Goal: Information Seeking & Learning: Learn about a topic

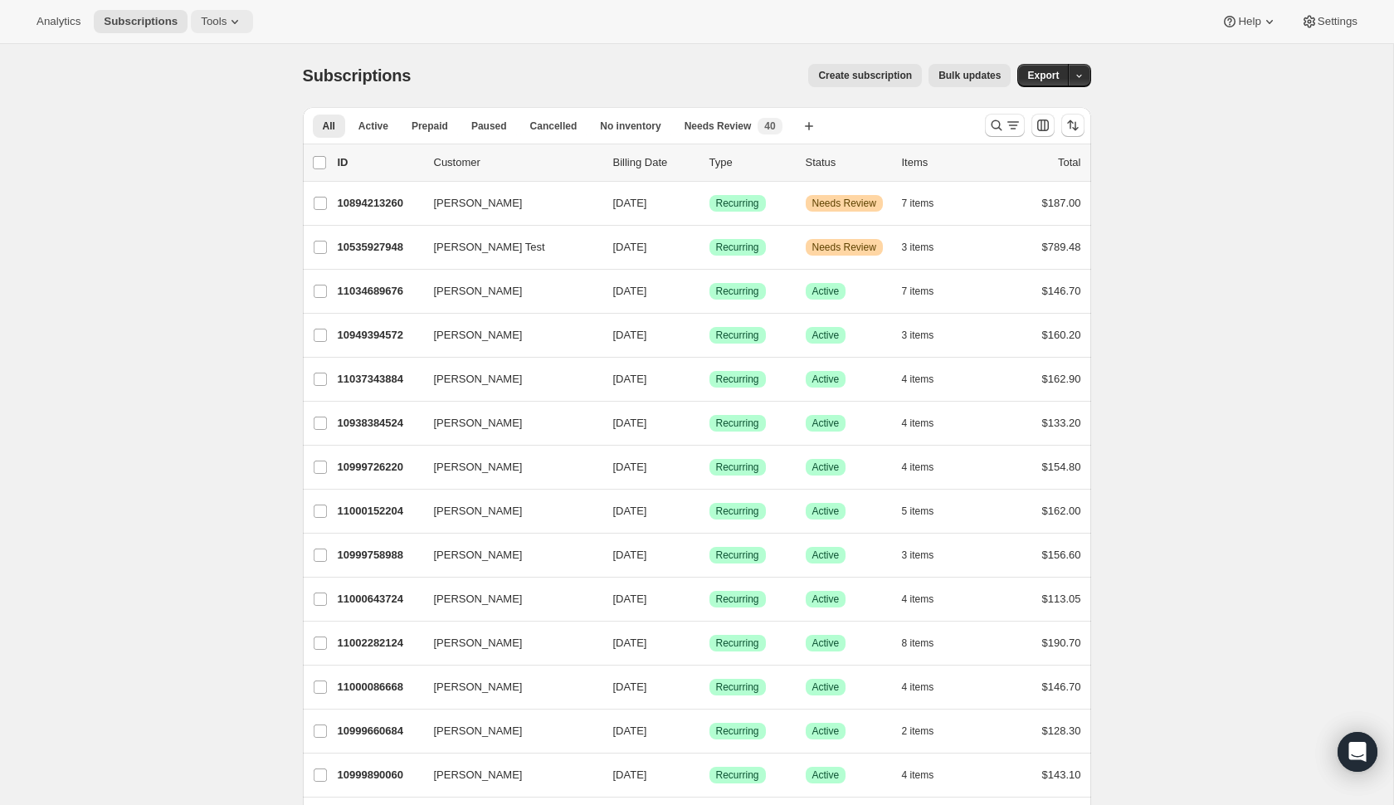
click at [225, 17] on span "Tools" at bounding box center [214, 21] width 26 height 13
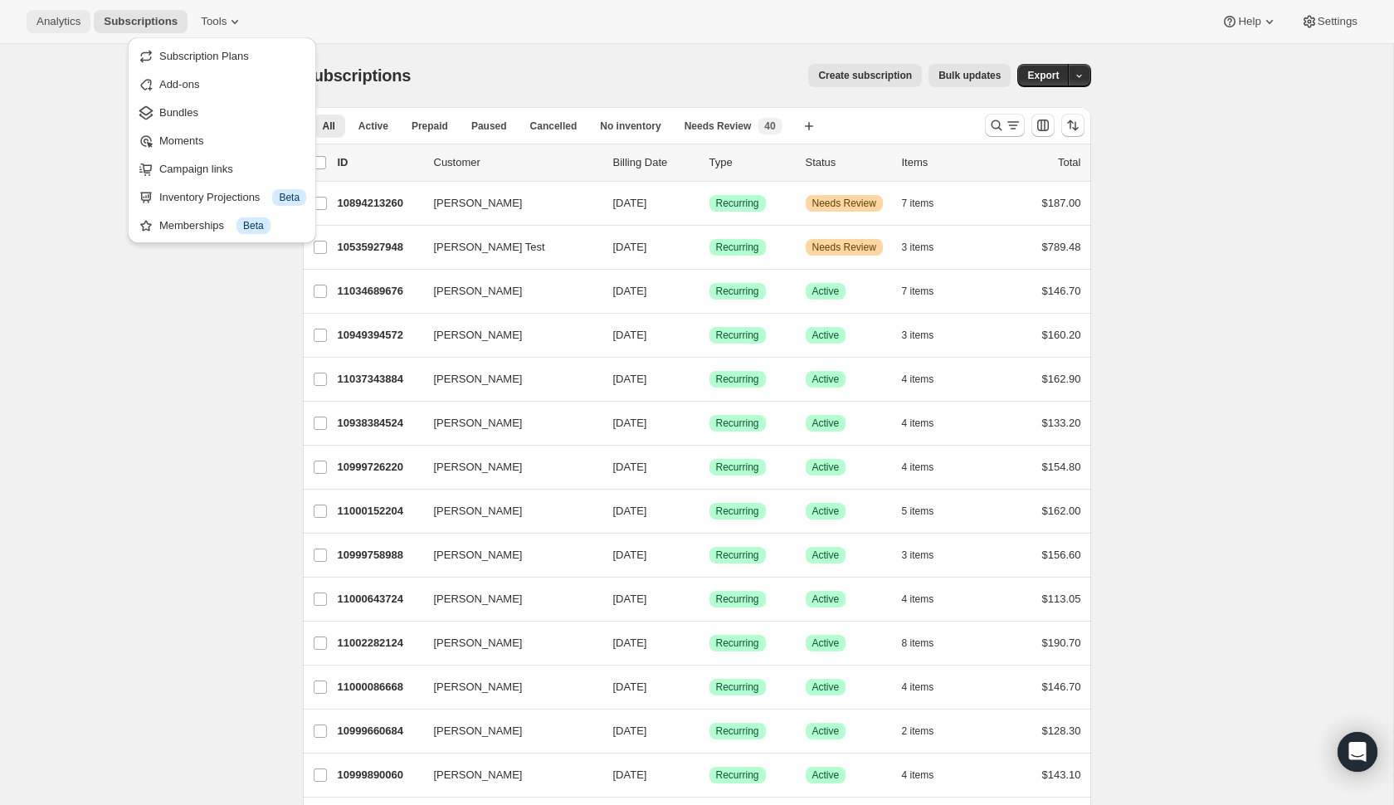
click at [51, 23] on span "Analytics" at bounding box center [59, 21] width 44 height 13
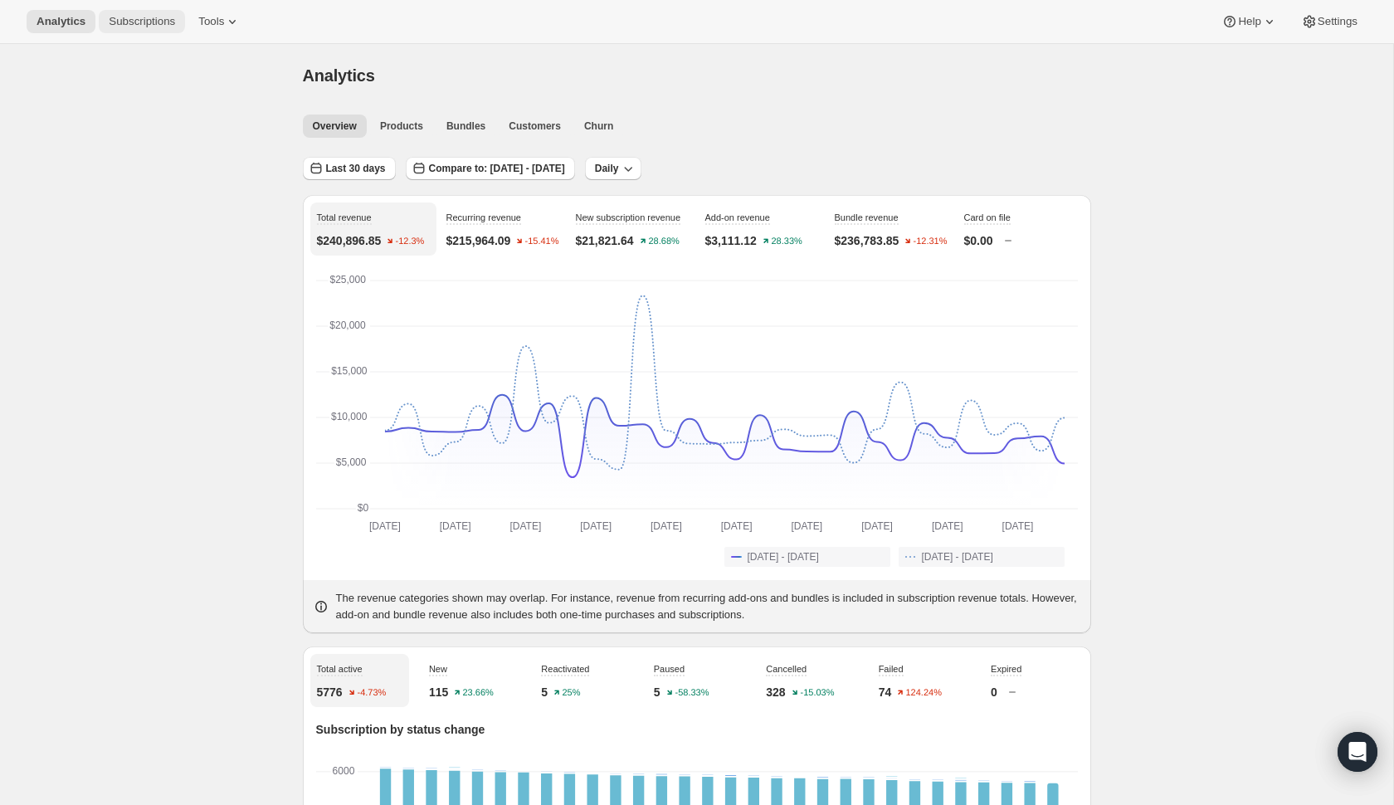
click at [165, 30] on button "Subscriptions" at bounding box center [142, 21] width 86 height 23
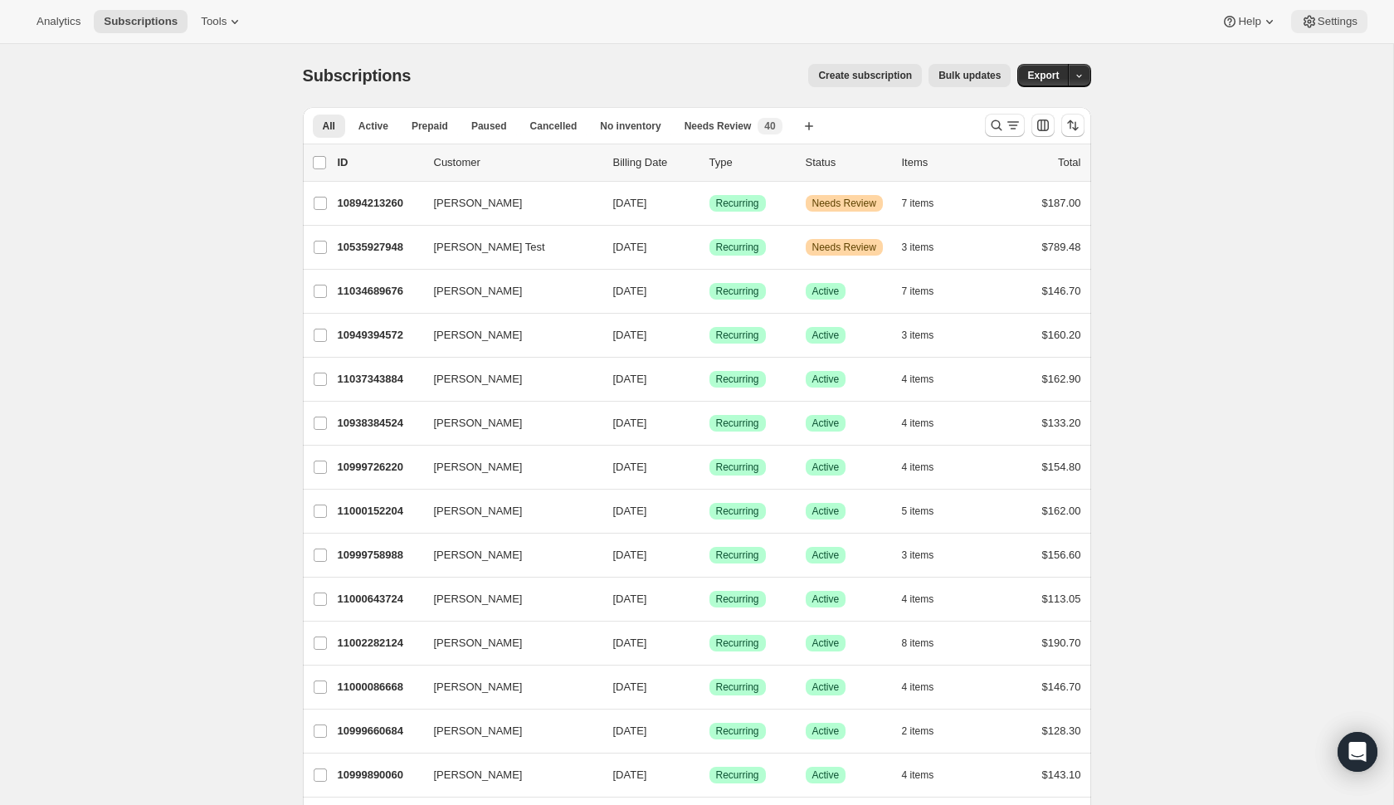
click at [1310, 15] on icon at bounding box center [1309, 21] width 17 height 17
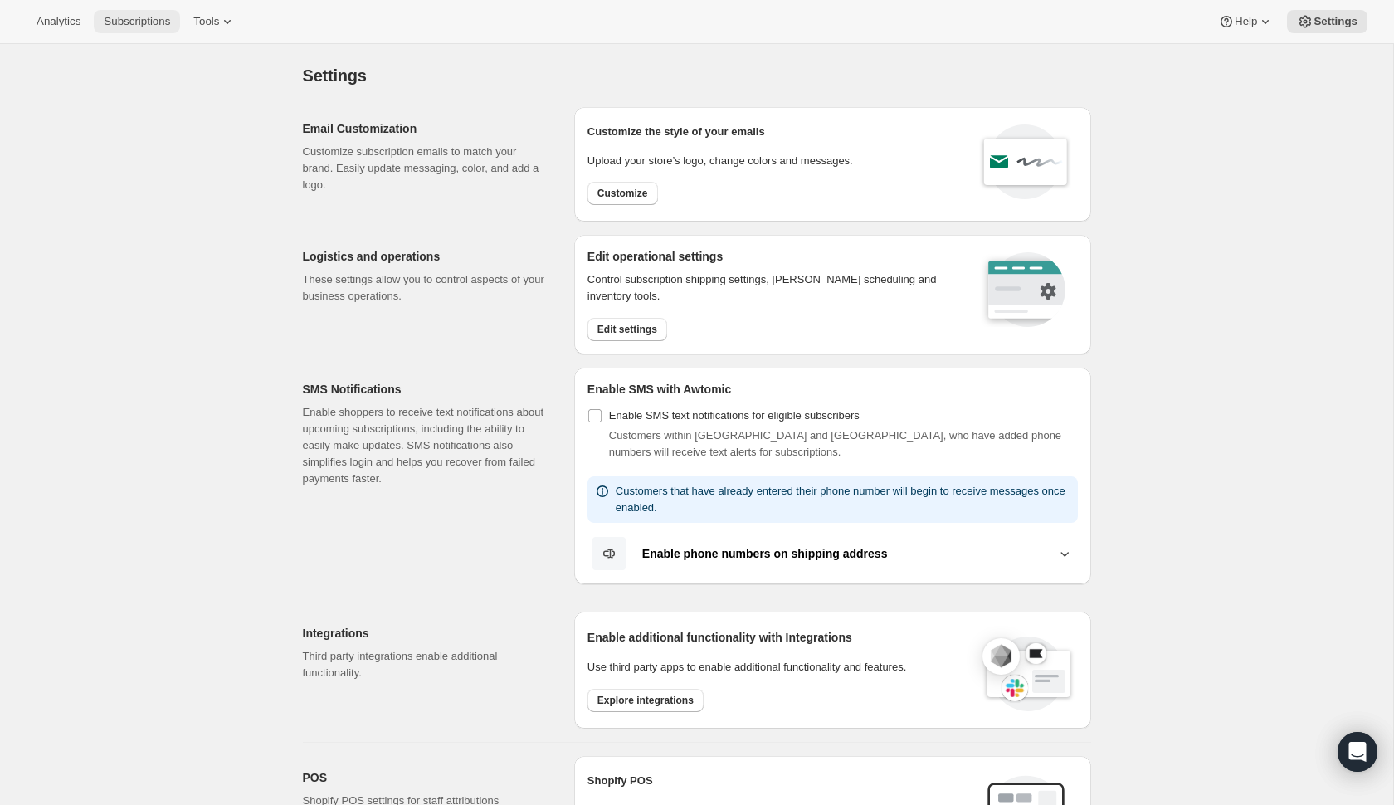
click at [144, 21] on span "Subscriptions" at bounding box center [137, 21] width 66 height 13
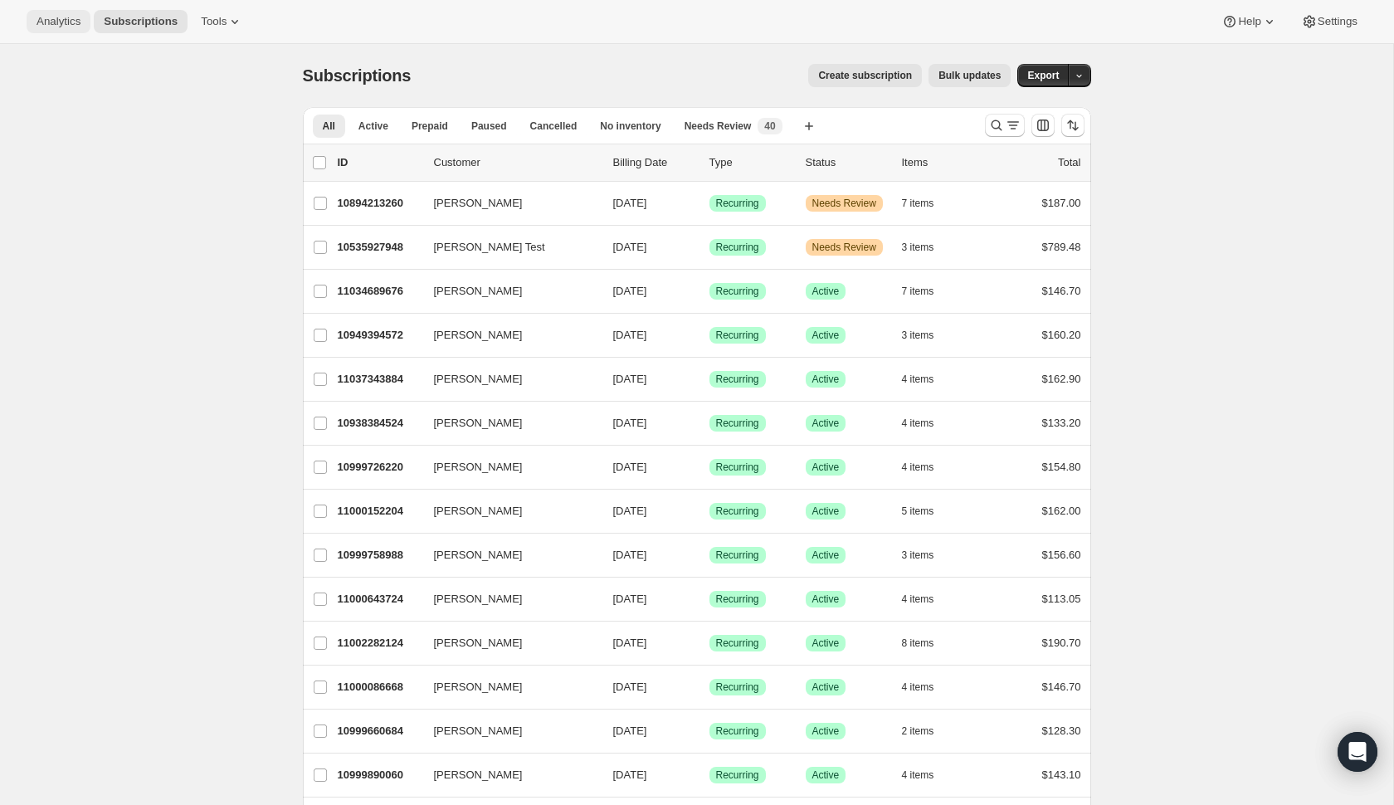
click at [61, 29] on button "Analytics" at bounding box center [59, 21] width 64 height 23
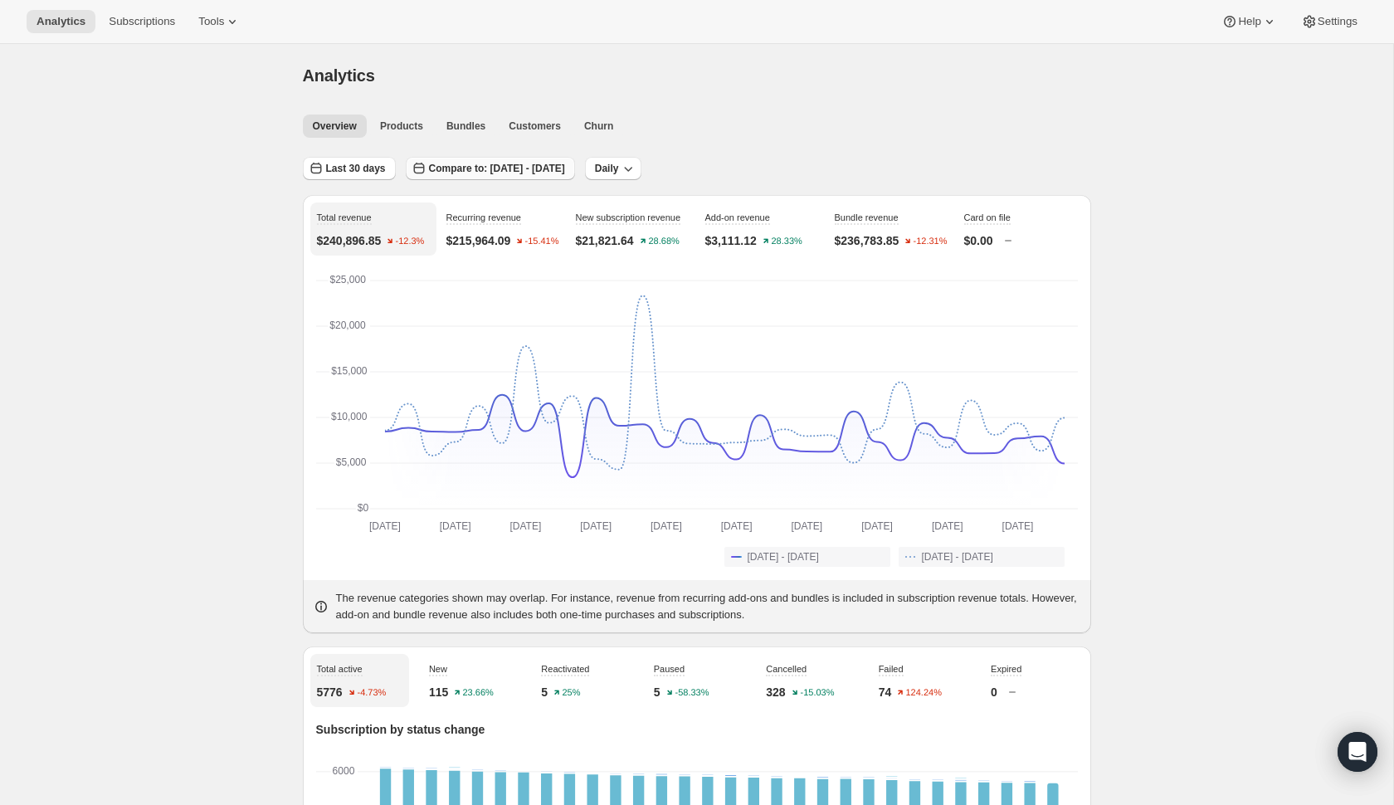
click at [472, 168] on span "Compare to: [DATE] - [DATE]" at bounding box center [497, 168] width 136 height 13
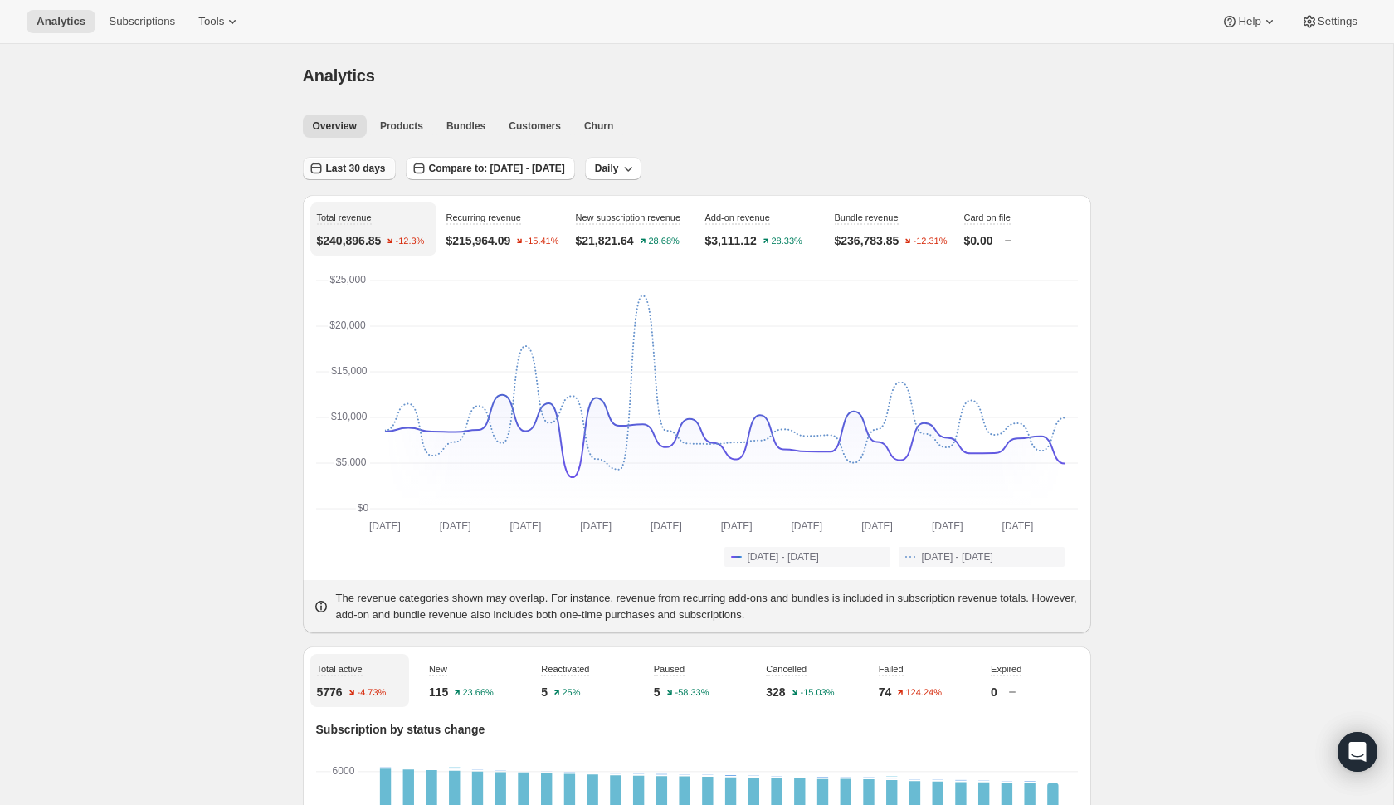
click at [373, 167] on span "Last 30 days" at bounding box center [356, 168] width 60 height 13
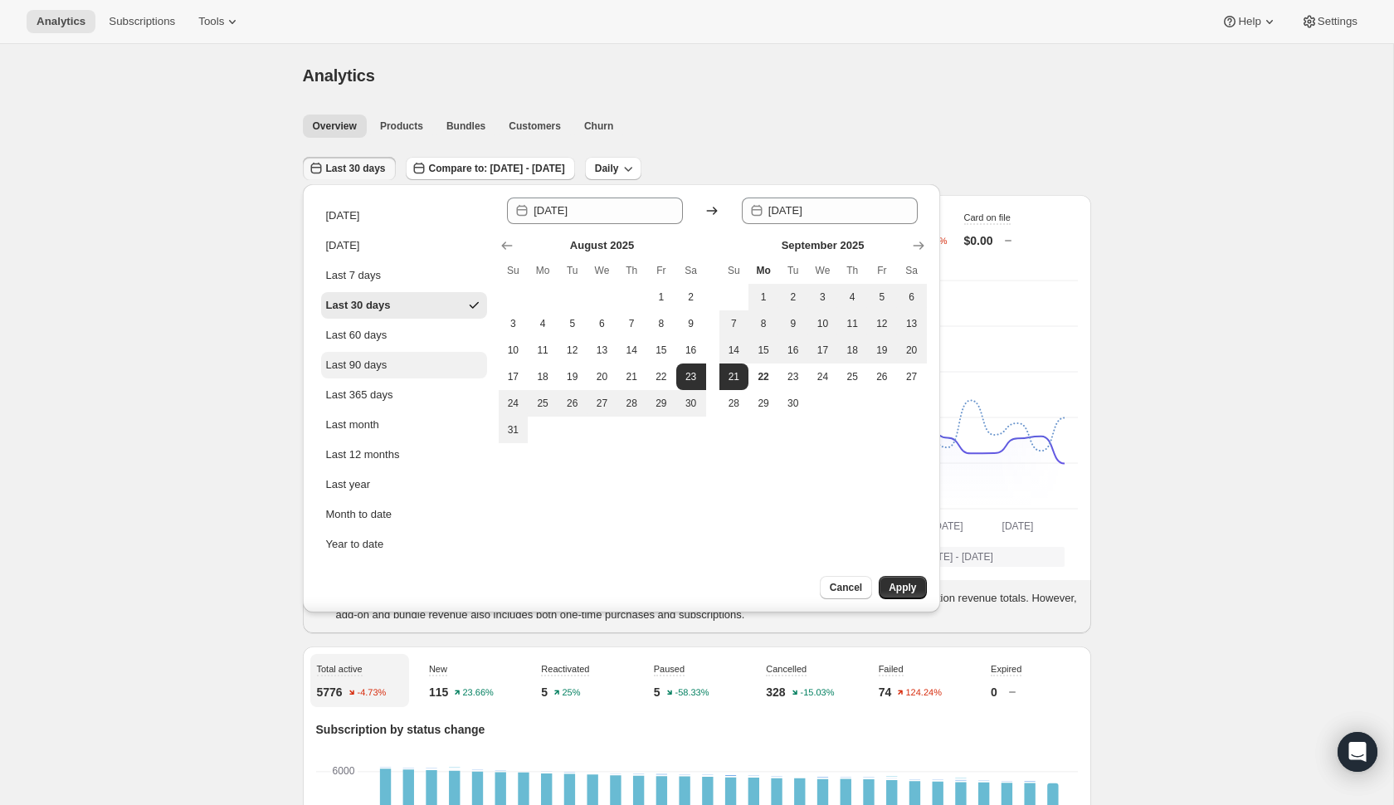
click at [366, 363] on div "Last 90 days" at bounding box center [356, 365] width 61 height 17
type input "[DATE]"
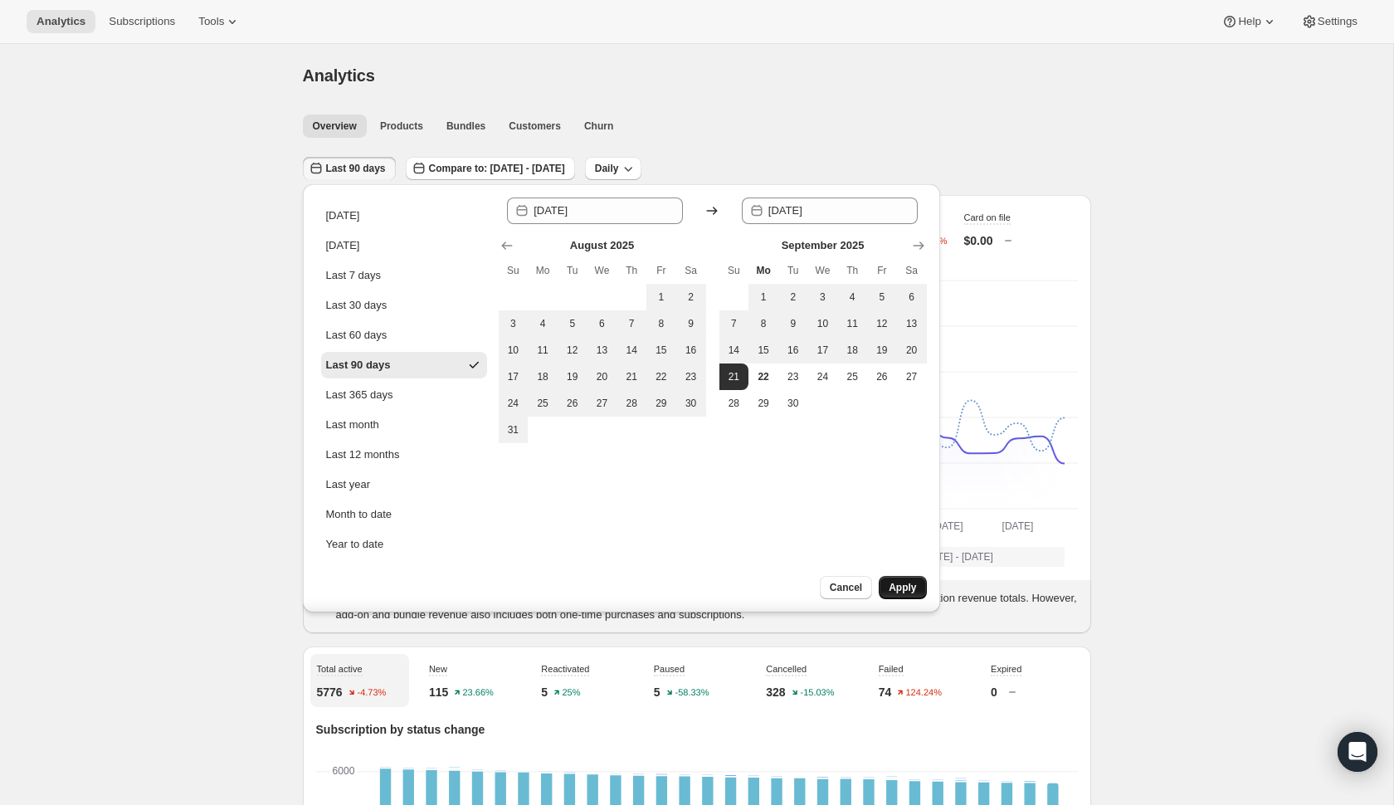
click at [902, 587] on span "Apply" at bounding box center [902, 587] width 27 height 13
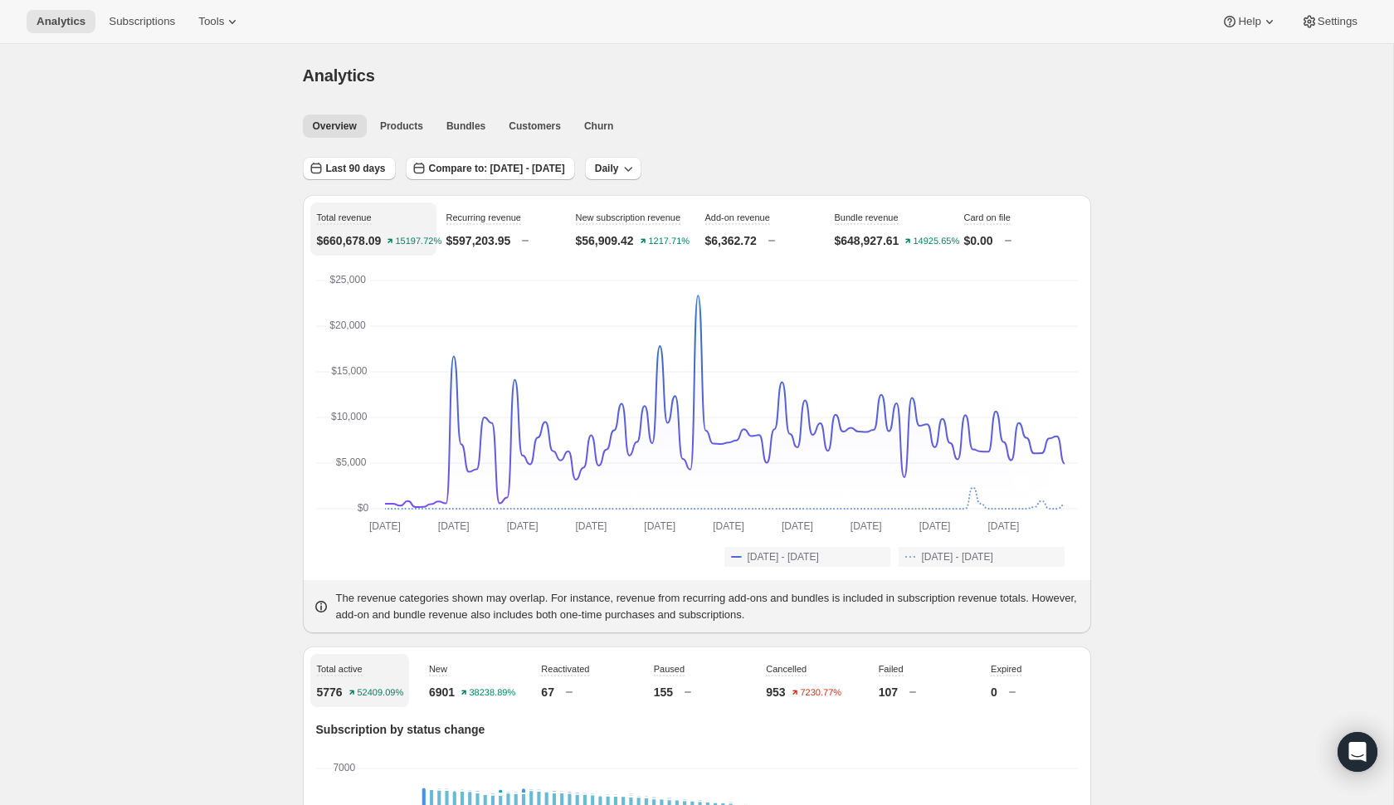
click at [225, 7] on div "Analytics Subscriptions Tools Help Settings" at bounding box center [697, 22] width 1394 height 44
click at [1341, 16] on span "Settings" at bounding box center [1338, 21] width 40 height 13
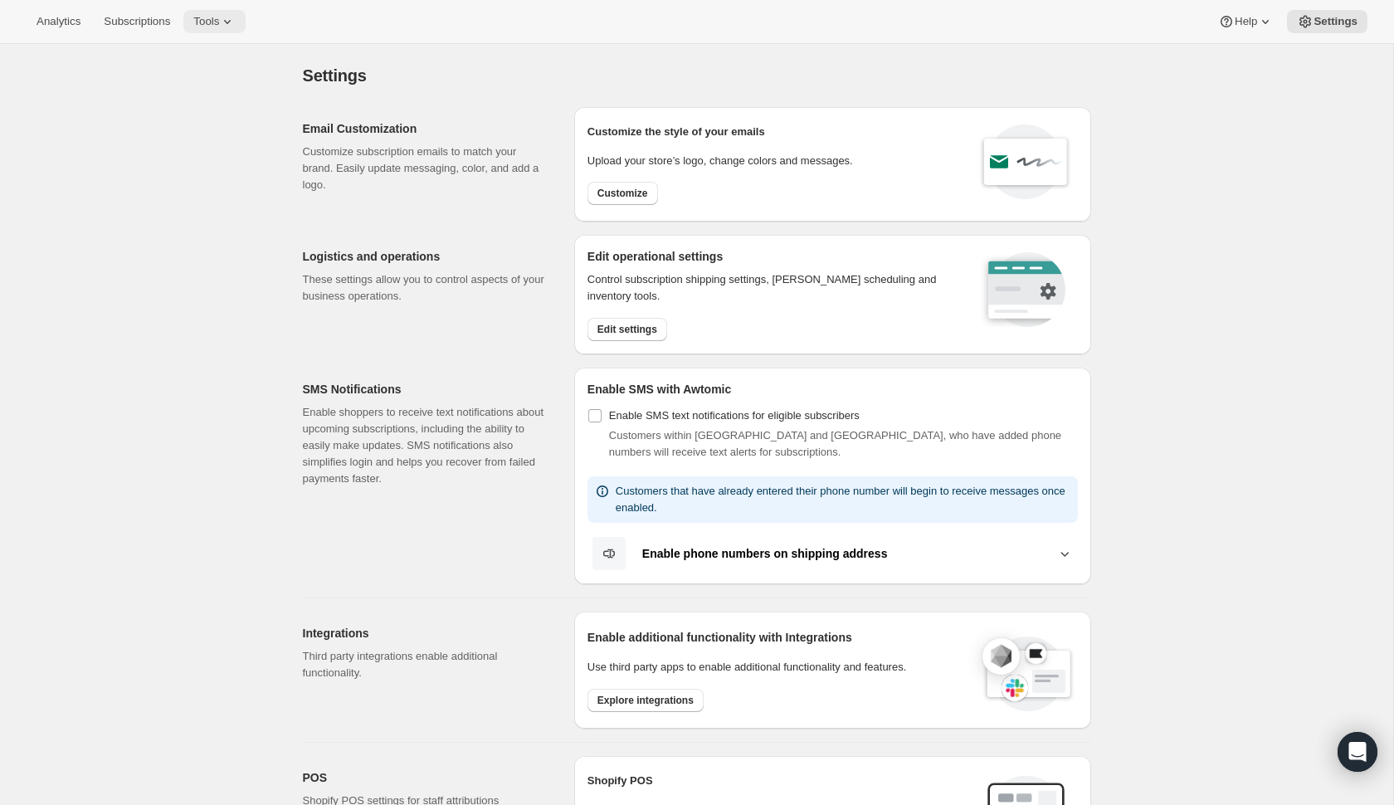
click at [218, 32] on button "Tools" at bounding box center [214, 21] width 62 height 23
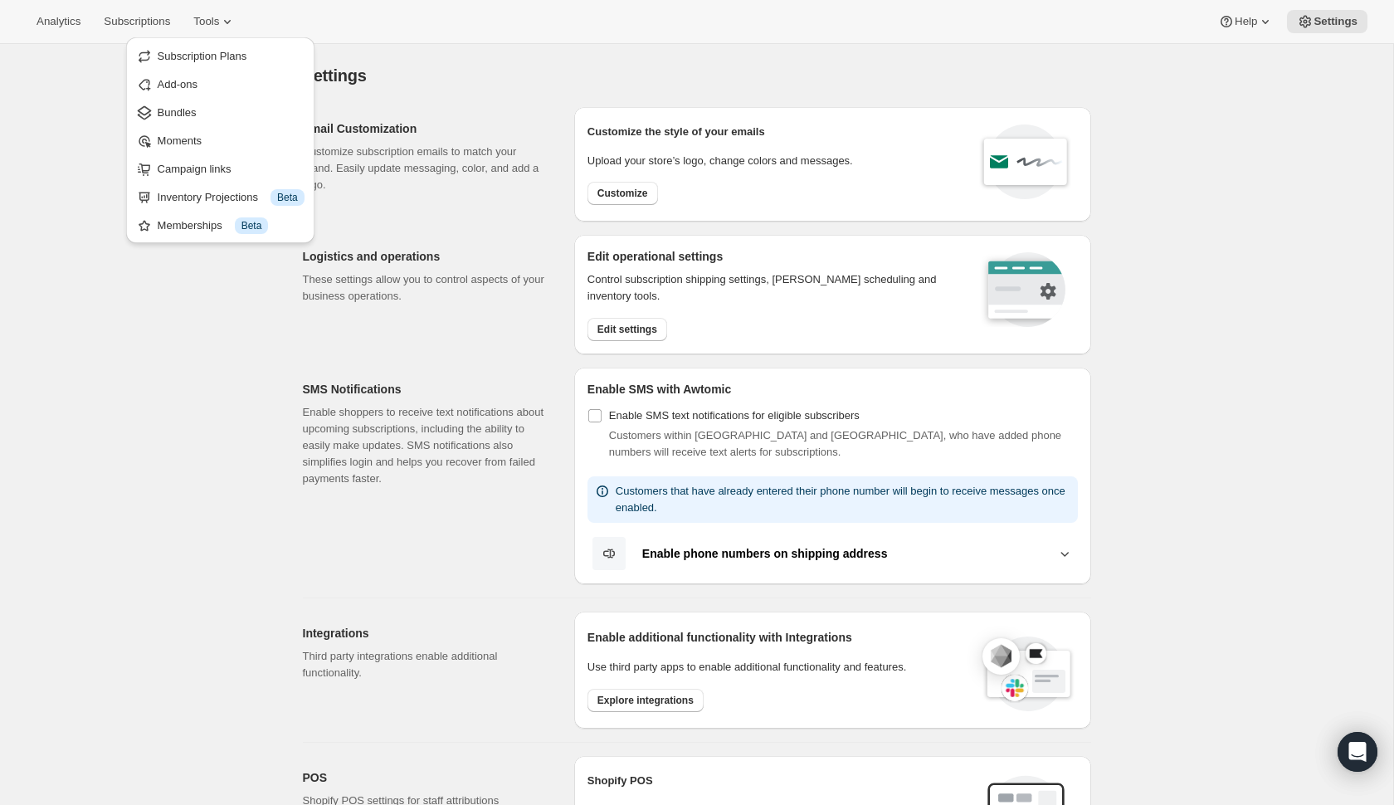
click at [256, 471] on div "Settings. This page is ready Settings Email Customization Customize subscriptio…" at bounding box center [697, 724] width 1394 height 1360
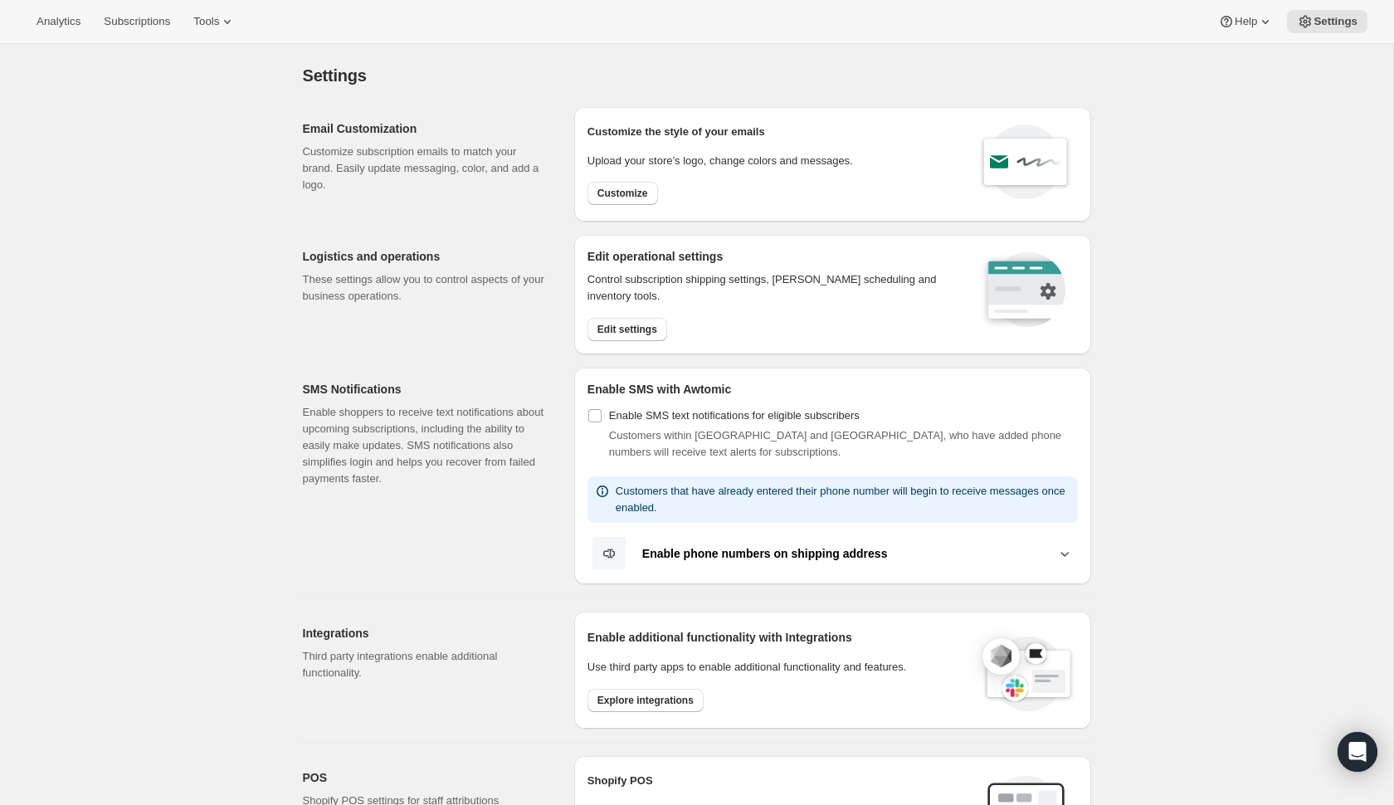
click at [1261, 131] on div "Settings. This page is ready Settings Email Customization Customize subscriptio…" at bounding box center [697, 724] width 1394 height 1360
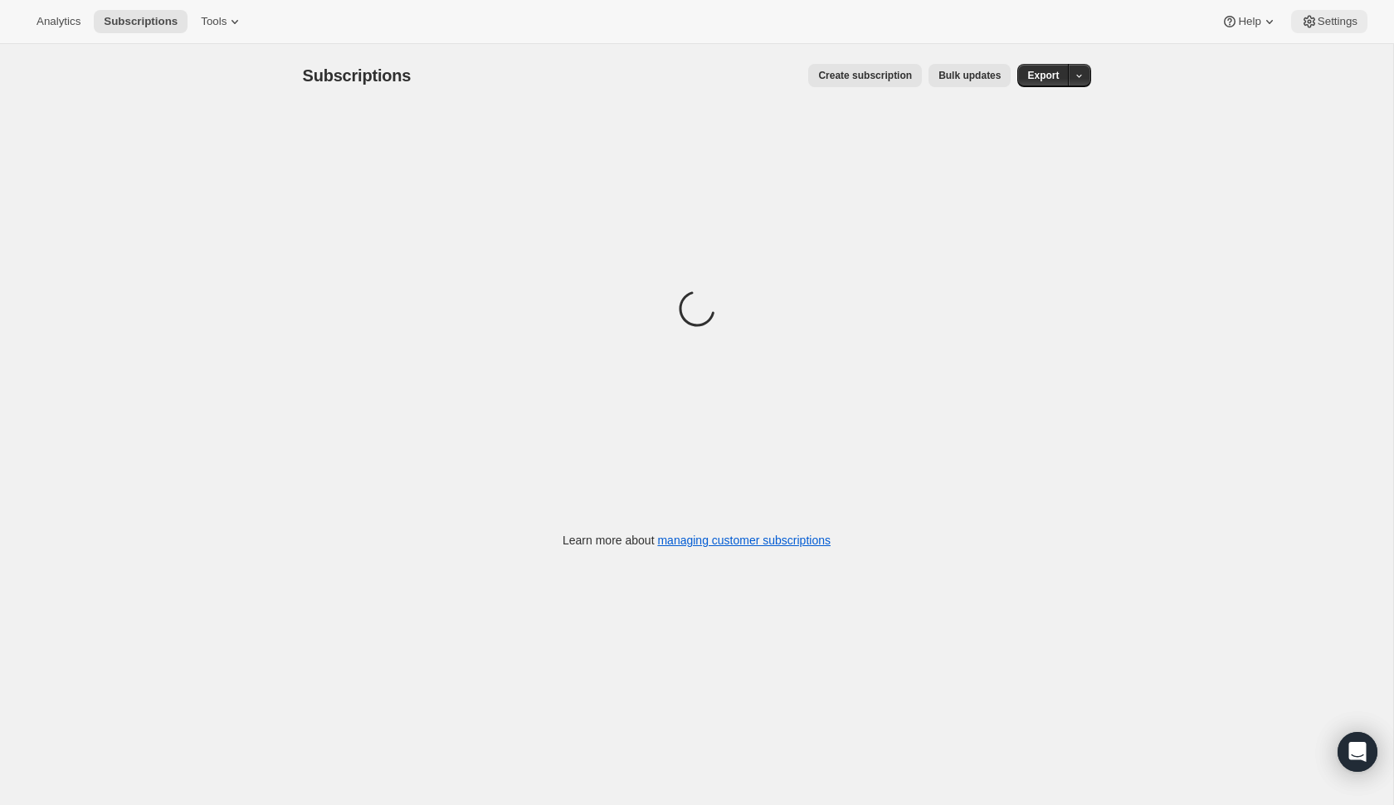
click at [1326, 16] on span "Settings" at bounding box center [1338, 21] width 40 height 13
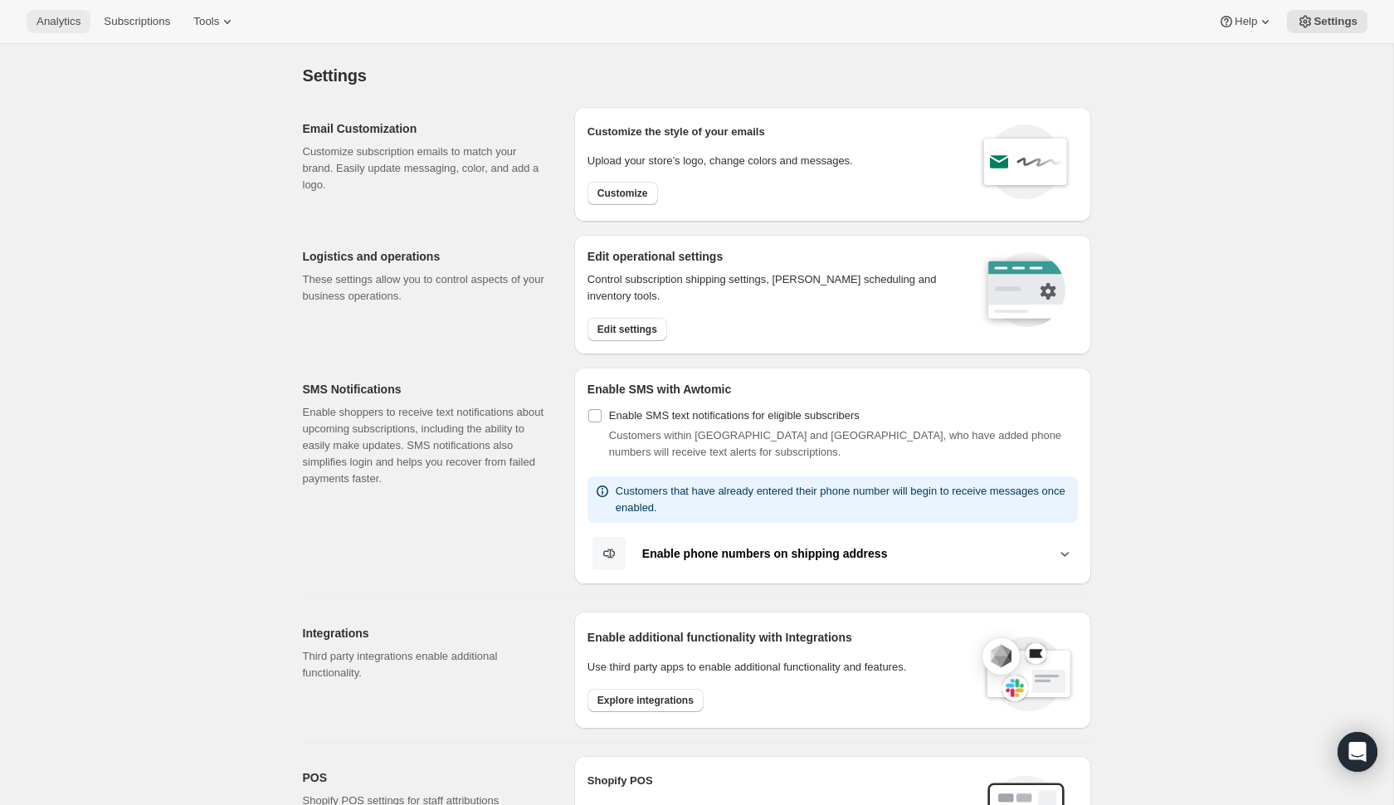
click at [70, 32] on button "Analytics" at bounding box center [59, 21] width 64 height 23
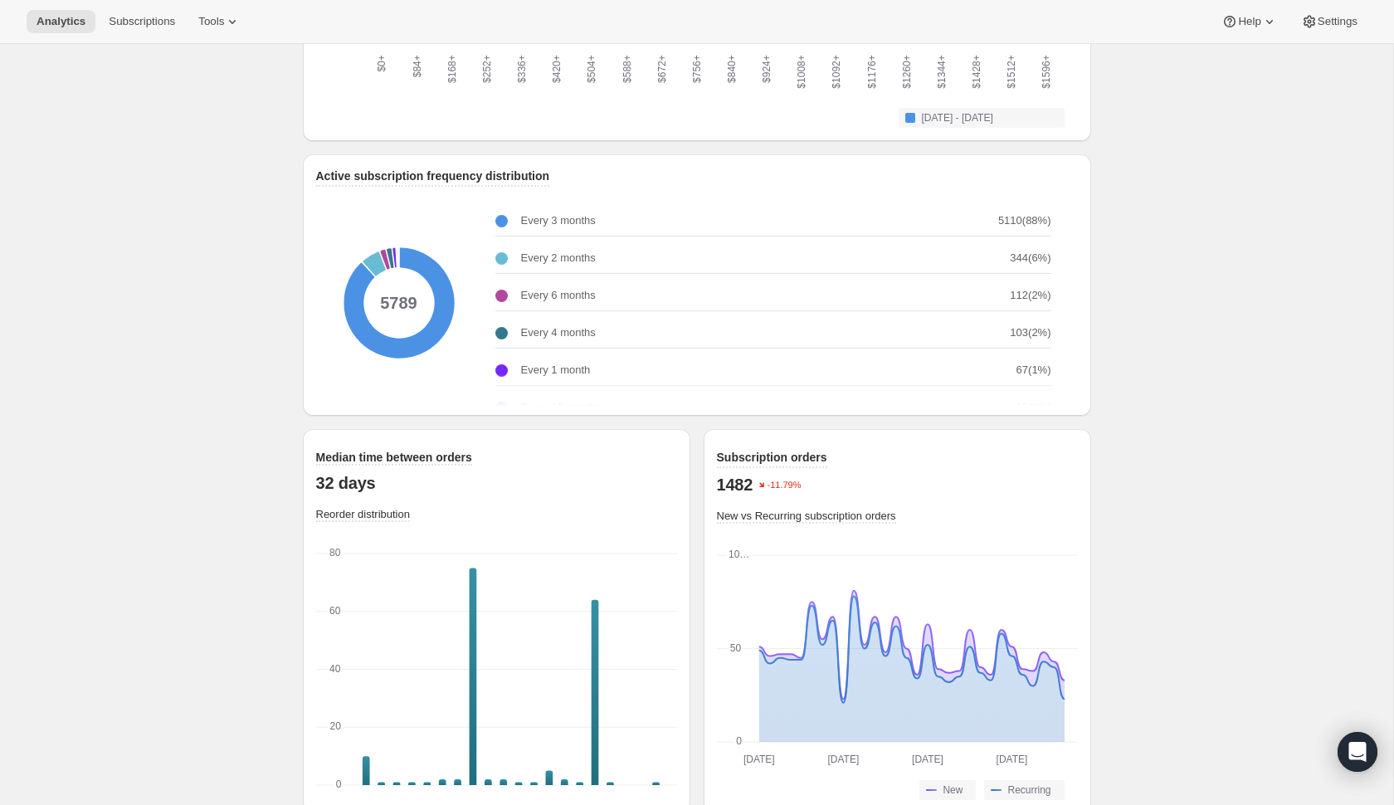
scroll to position [2019, 0]
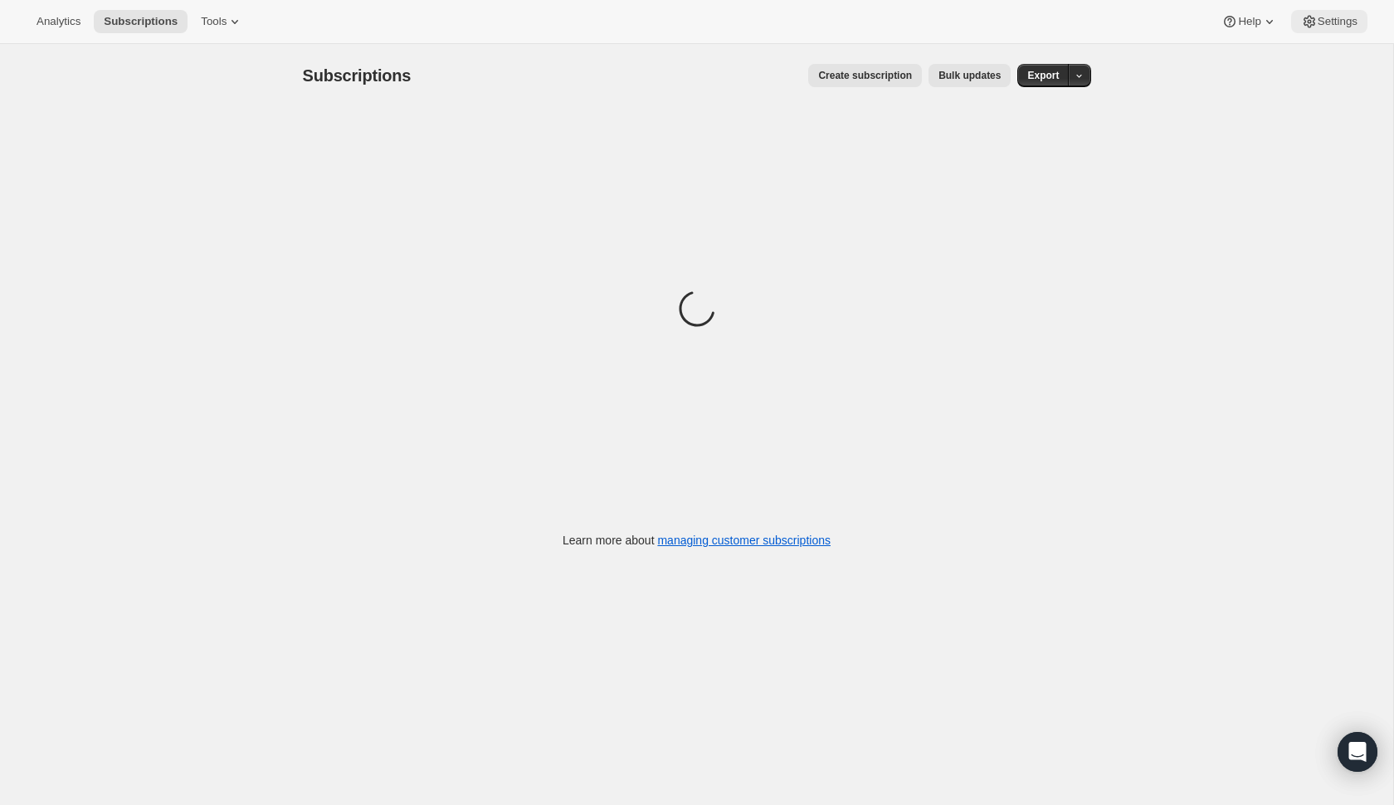
click at [1347, 26] on span "Settings" at bounding box center [1338, 21] width 40 height 13
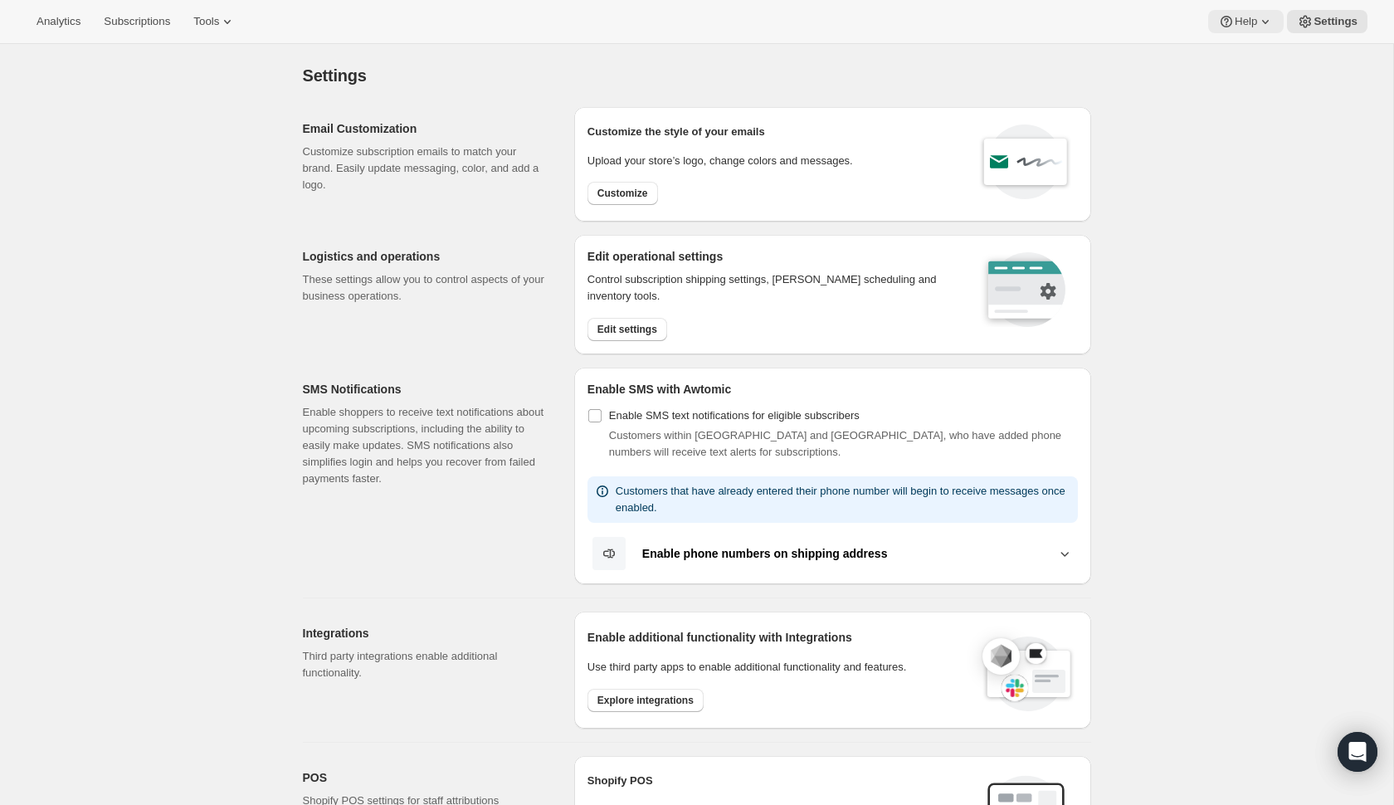
click at [1266, 29] on icon at bounding box center [1265, 21] width 17 height 17
click at [1247, 86] on span "Help Center" at bounding box center [1242, 84] width 57 height 12
click at [66, 25] on span "Analytics" at bounding box center [59, 21] width 44 height 13
